Goal: Navigation & Orientation: Find specific page/section

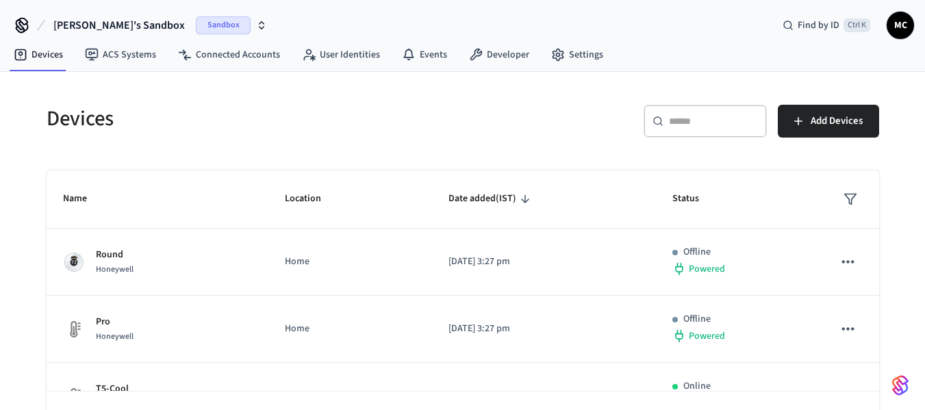
click at [256, 27] on icon "button" at bounding box center [261, 25] width 11 height 11
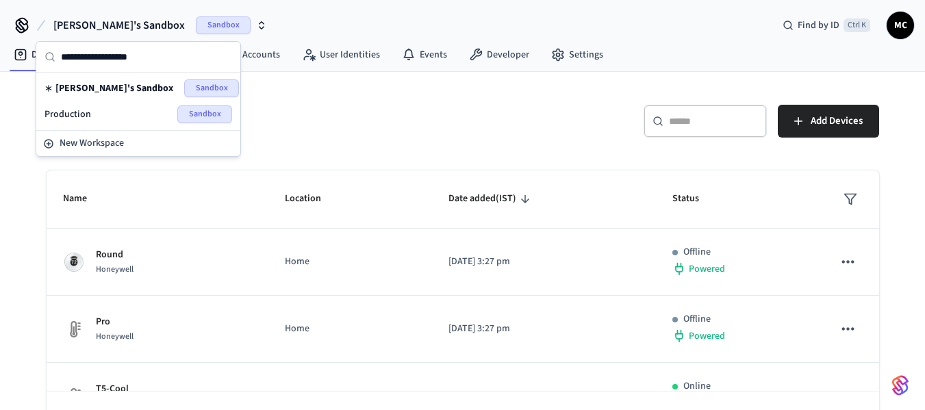
click at [199, 114] on span "Sandbox" at bounding box center [204, 114] width 55 height 18
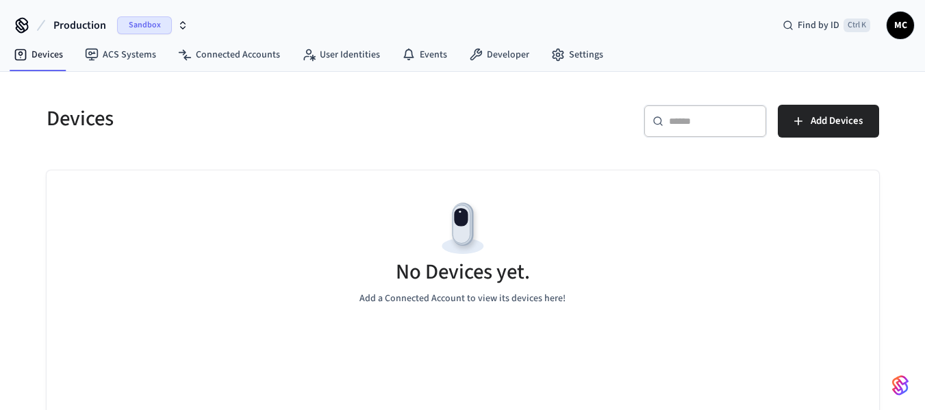
click at [902, 23] on span "MC" at bounding box center [900, 25] width 25 height 25
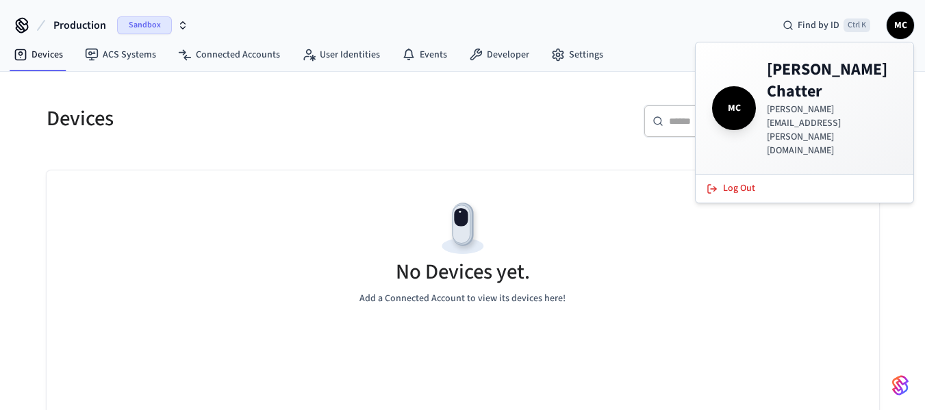
click at [366, 90] on div "Devices" at bounding box center [242, 118] width 424 height 60
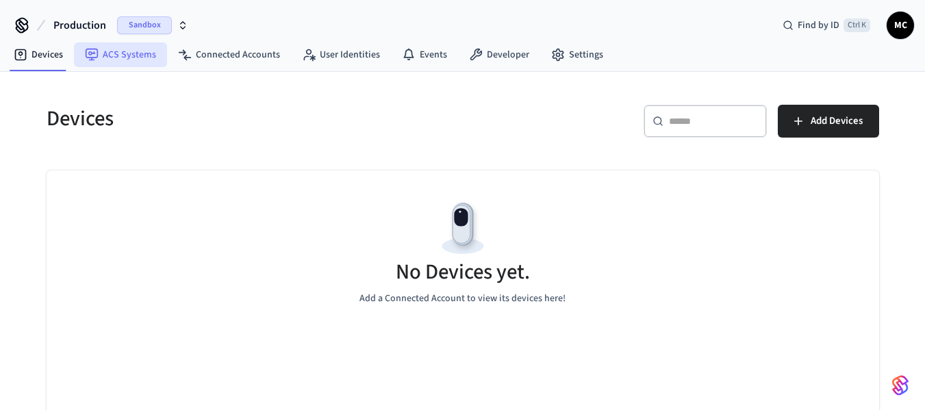
click at [135, 55] on link "ACS Systems" at bounding box center [120, 54] width 93 height 25
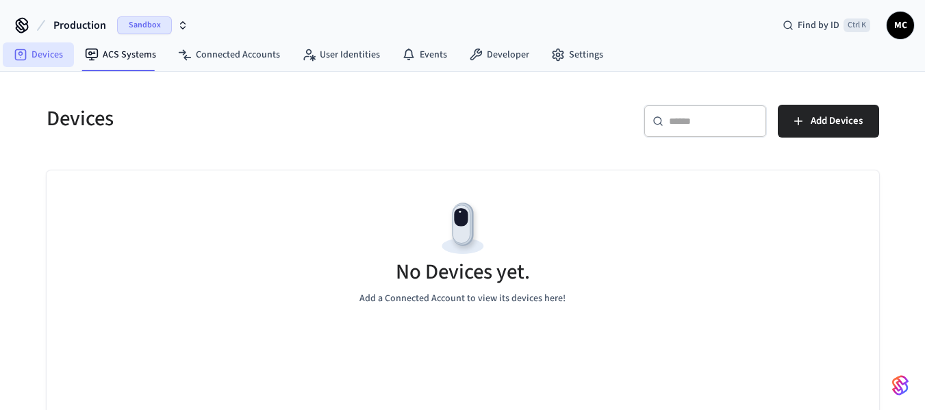
click at [50, 58] on link "Devices" at bounding box center [38, 54] width 71 height 25
click at [163, 34] on span "Sandbox" at bounding box center [144, 25] width 55 height 18
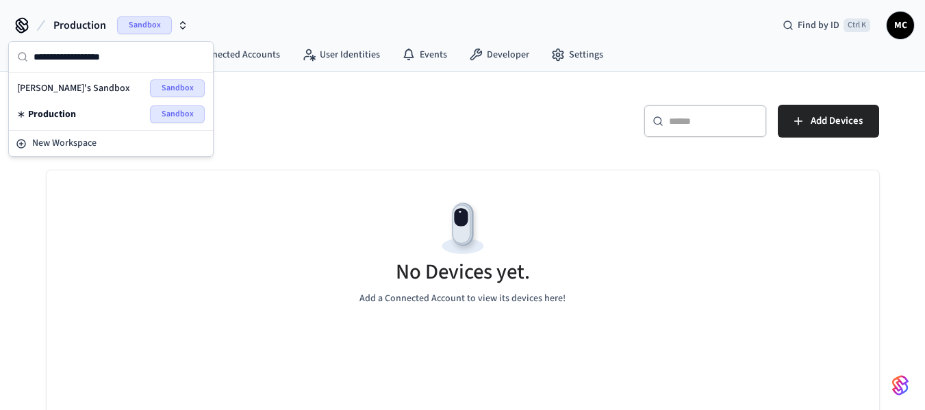
click at [161, 111] on span "Sandbox" at bounding box center [177, 114] width 55 height 18
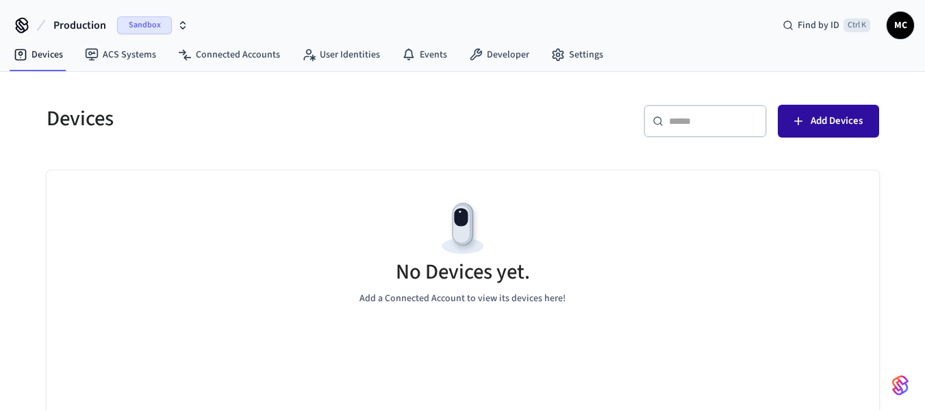
click at [801, 119] on icon "button" at bounding box center [798, 121] width 14 height 14
